Goal: Entertainment & Leisure: Browse casually

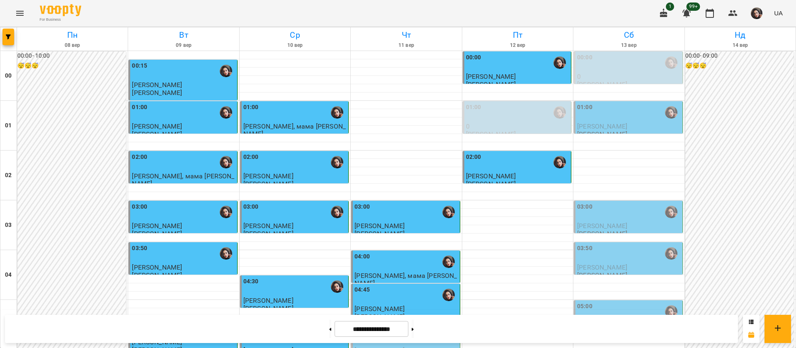
scroll to position [62, 0]
click at [624, 244] on div "03:50" at bounding box center [628, 253] width 103 height 19
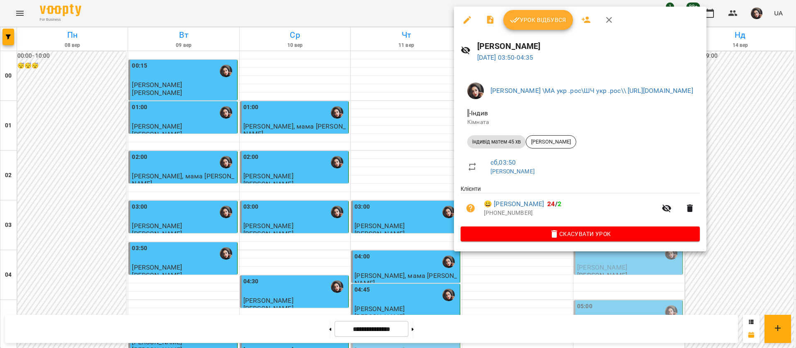
click at [421, 12] on div at bounding box center [398, 174] width 796 height 348
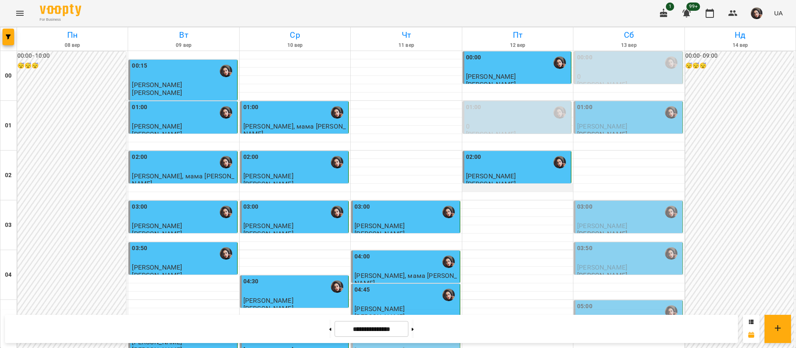
scroll to position [935, 0]
click at [414, 330] on button at bounding box center [413, 329] width 2 height 18
type input "**********"
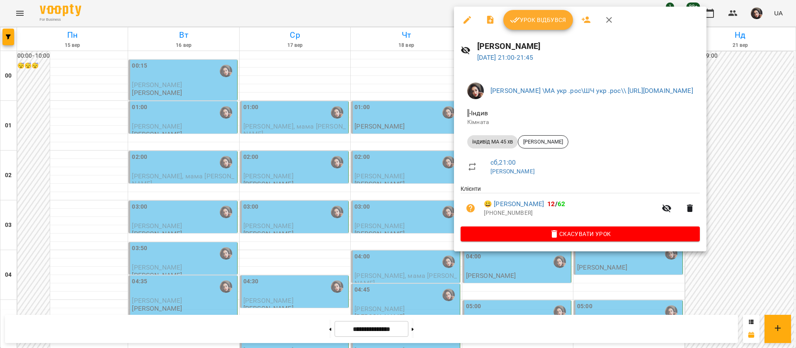
click at [402, 11] on div at bounding box center [398, 174] width 796 height 348
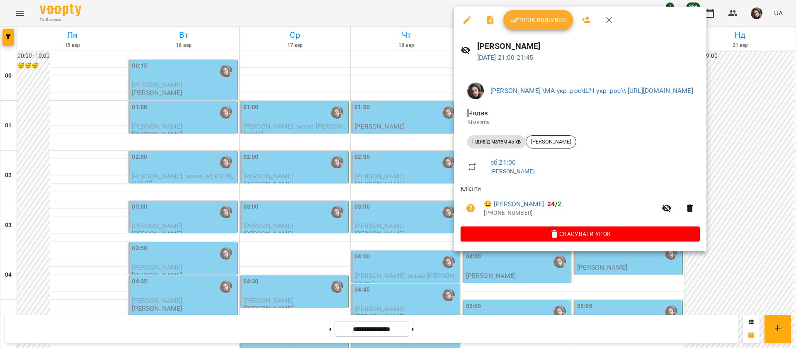
click at [360, 10] on div at bounding box center [398, 174] width 796 height 348
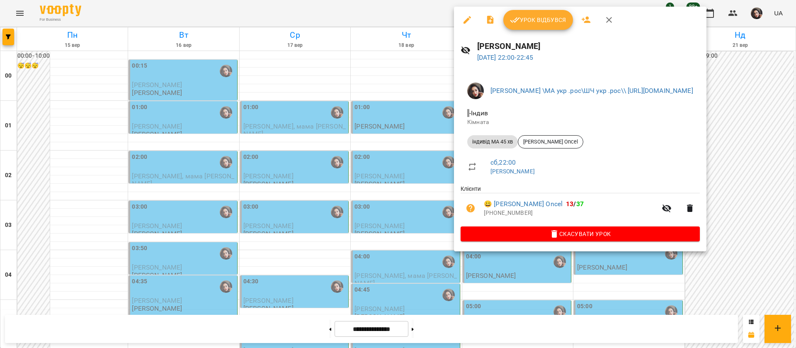
click at [404, 14] on div at bounding box center [398, 174] width 796 height 348
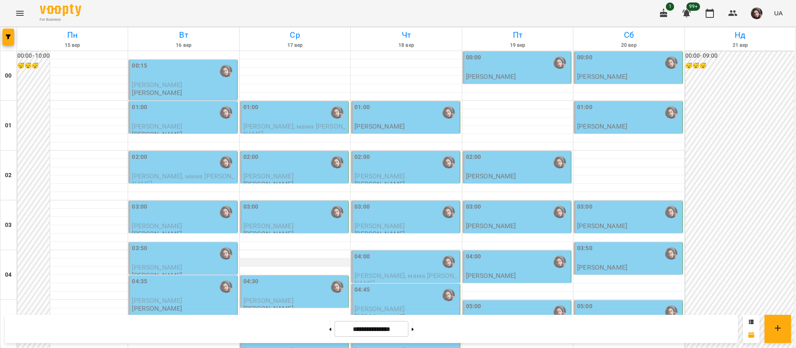
scroll to position [124, 0]
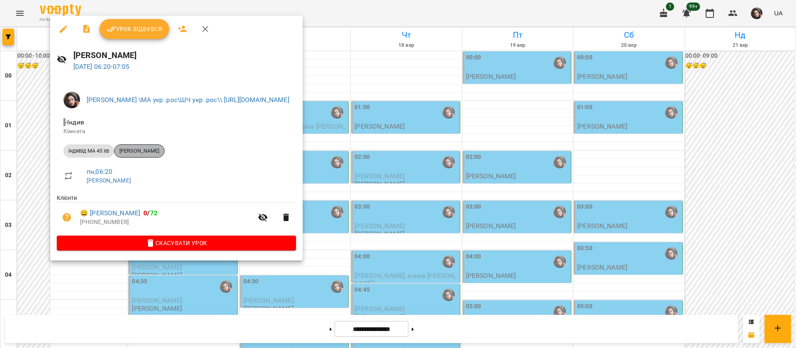
click at [140, 150] on span "[PERSON_NAME]" at bounding box center [139, 150] width 50 height 7
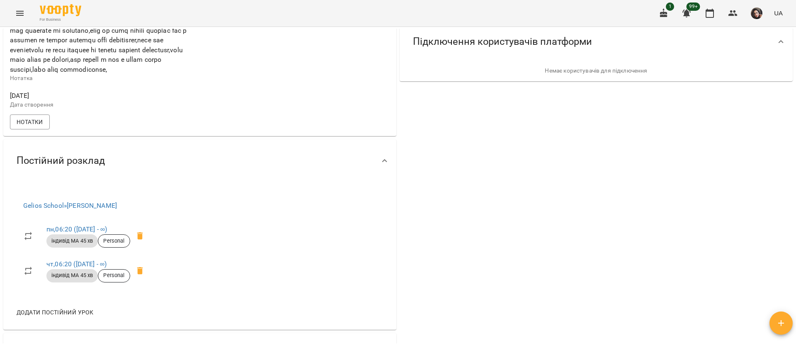
scroll to position [373, 0]
click at [22, 127] on span "Нотатки" at bounding box center [30, 122] width 27 height 10
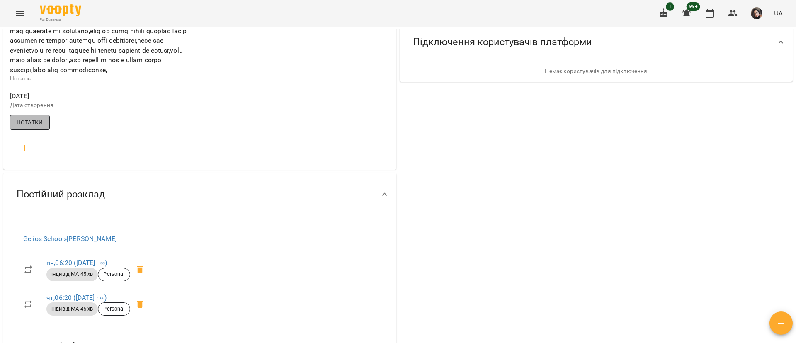
click at [22, 127] on span "Нотатки" at bounding box center [30, 122] width 27 height 10
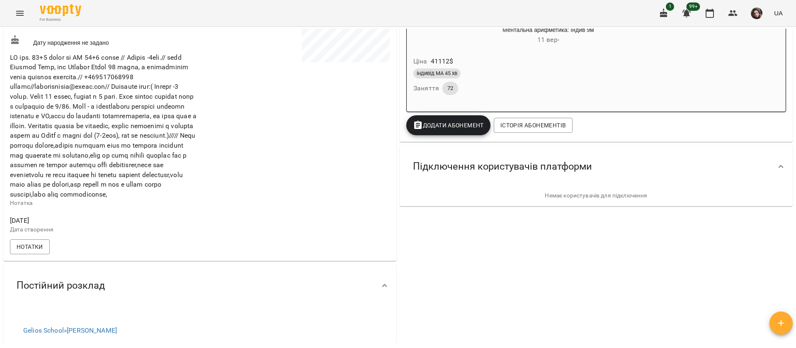
scroll to position [124, 0]
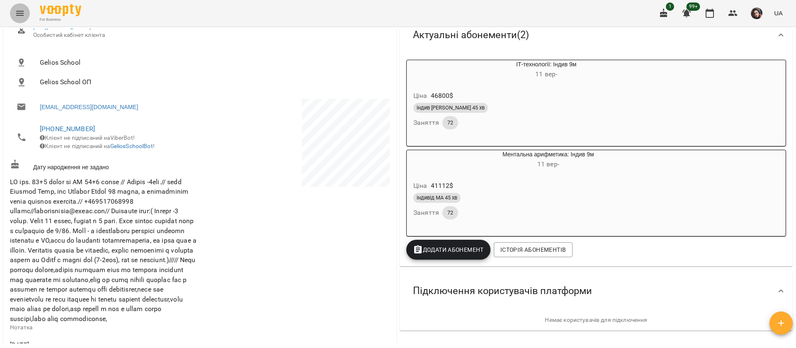
click at [18, 16] on icon "Menu" at bounding box center [20, 13] width 10 height 10
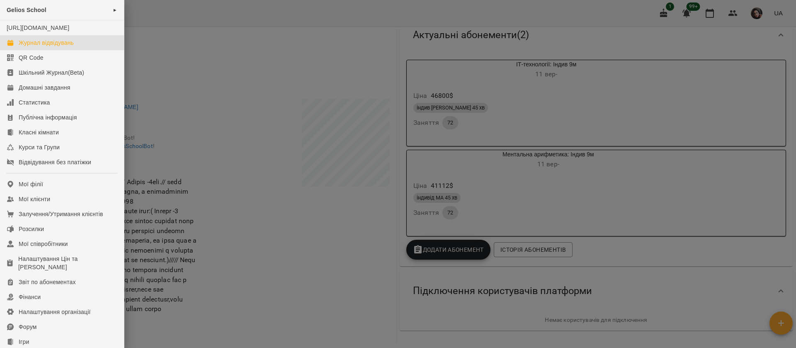
click at [19, 47] on div "Журнал відвідувань" at bounding box center [46, 43] width 55 height 8
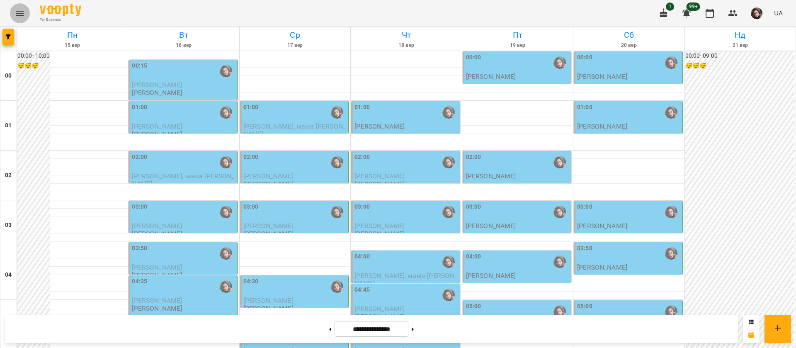
click at [18, 15] on icon "Menu" at bounding box center [19, 13] width 7 height 5
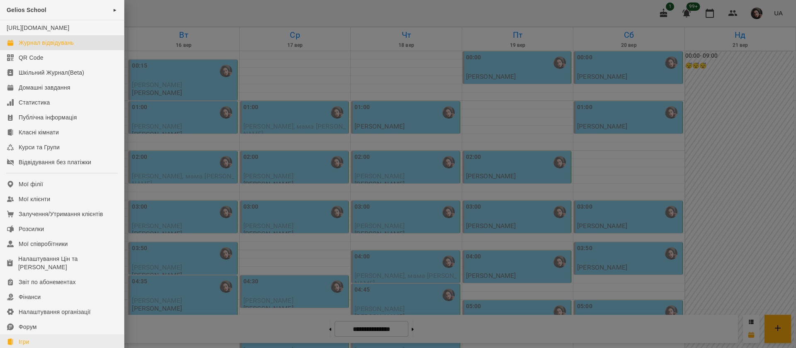
scroll to position [95, 0]
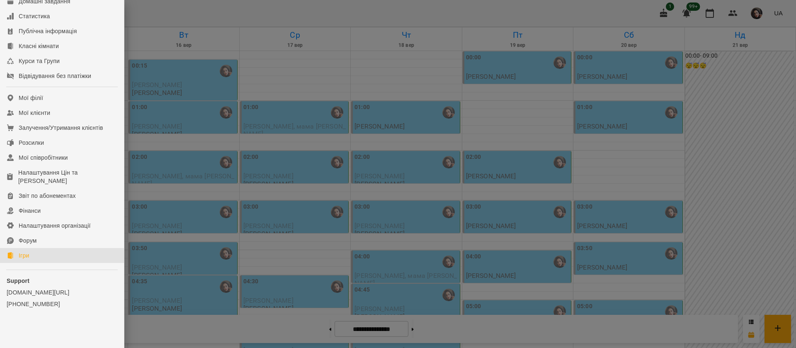
drag, startPoint x: 42, startPoint y: 257, endPoint x: 263, endPoint y: 80, distance: 282.7
click at [41, 257] on link "Ігри" at bounding box center [62, 255] width 124 height 15
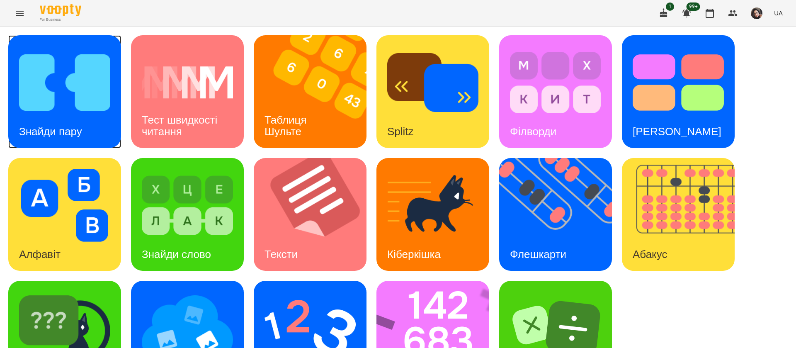
click at [83, 116] on div "Знайди пару" at bounding box center [50, 131] width 85 height 33
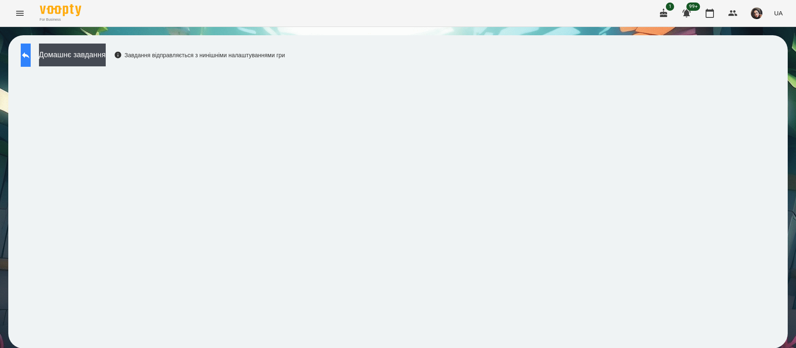
click at [31, 58] on button at bounding box center [26, 55] width 10 height 23
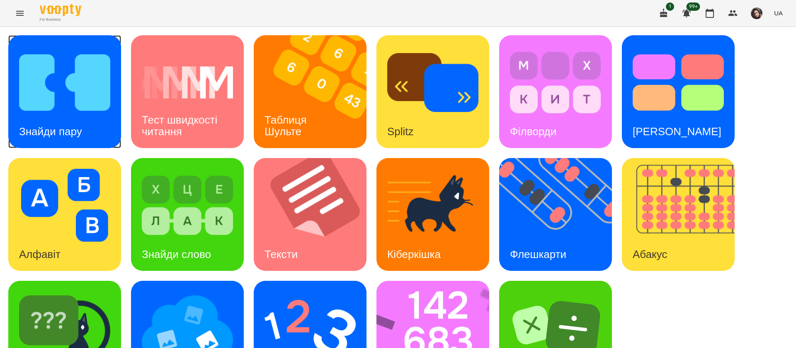
click at [29, 55] on img at bounding box center [64, 82] width 91 height 73
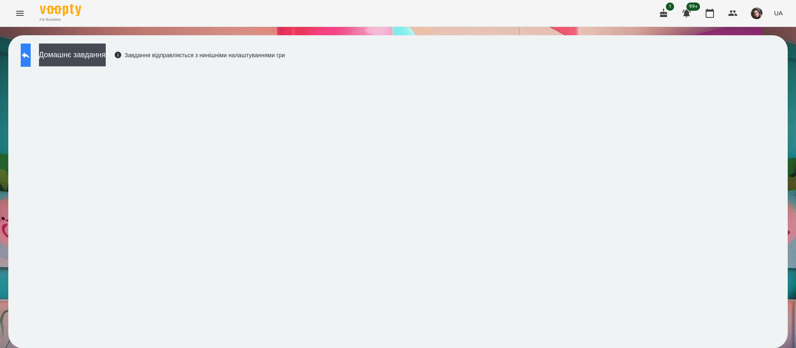
click at [29, 56] on icon at bounding box center [26, 55] width 10 height 10
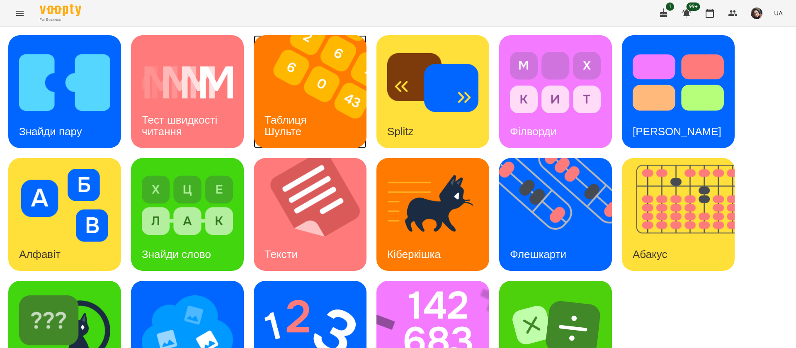
click at [300, 92] on img at bounding box center [315, 91] width 123 height 113
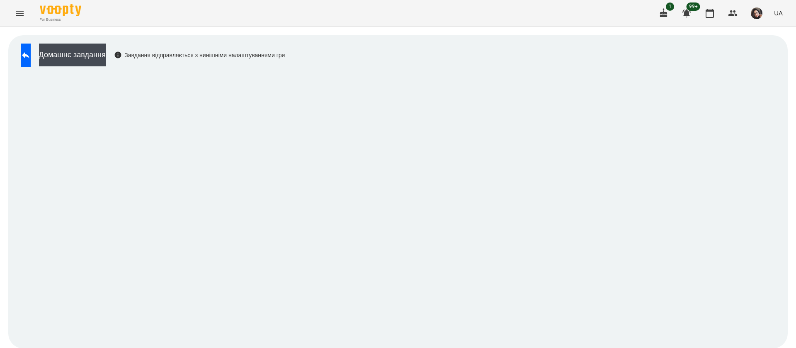
scroll to position [0, 0]
